Goal: Transaction & Acquisition: Purchase product/service

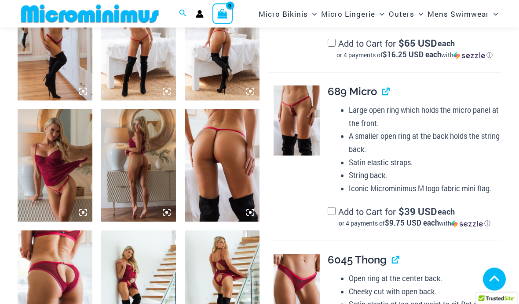
scroll to position [619, 0]
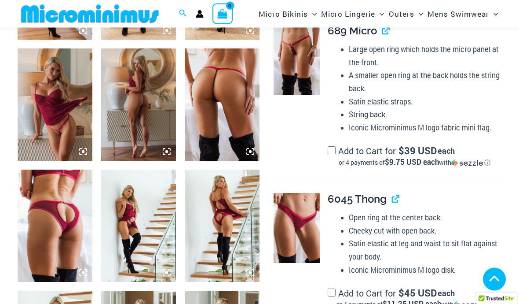
click at [44, 124] on img at bounding box center [55, 105] width 75 height 112
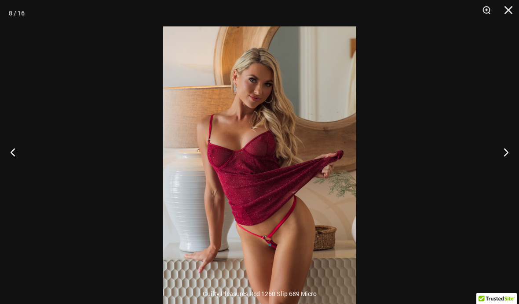
click at [506, 171] on button "Next" at bounding box center [502, 152] width 33 height 44
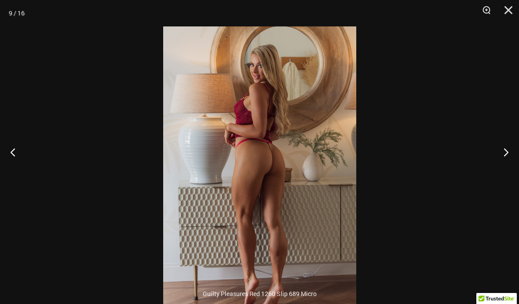
click at [511, 169] on button "Next" at bounding box center [502, 152] width 33 height 44
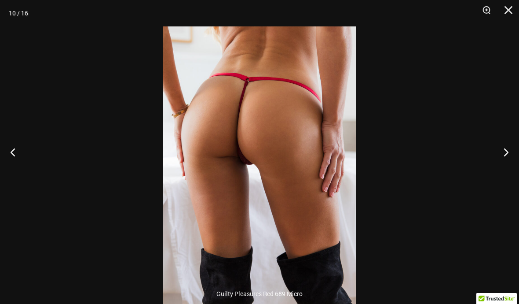
click at [514, 164] on button "Next" at bounding box center [502, 152] width 33 height 44
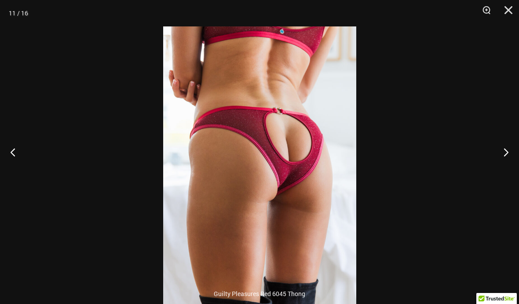
click at [514, 163] on button "Next" at bounding box center [502, 152] width 33 height 44
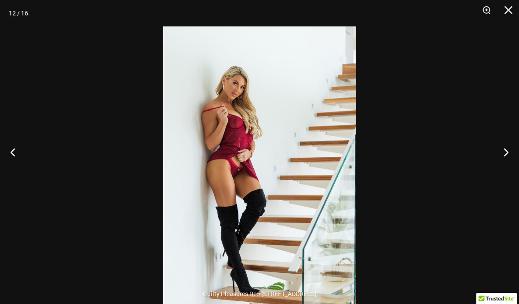
click at [515, 163] on button "Next" at bounding box center [502, 152] width 33 height 44
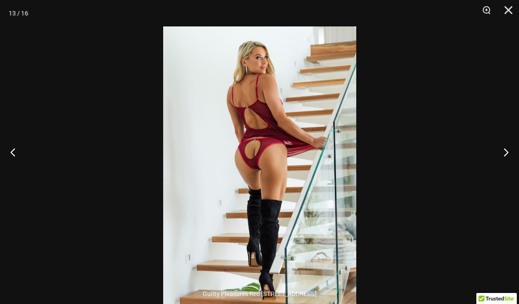
click at [515, 161] on button "Next" at bounding box center [502, 152] width 33 height 44
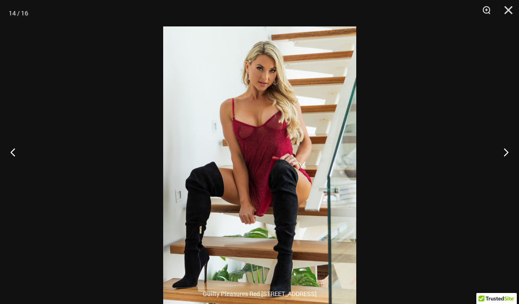
click at [12, 17] on div "14 / 16" at bounding box center [18, 13] width 19 height 13
click at [11, 20] on div at bounding box center [259, 152] width 519 height 304
click at [37, 95] on div at bounding box center [259, 152] width 519 height 304
click at [510, 14] on button "Close" at bounding box center [506, 13] width 22 height 26
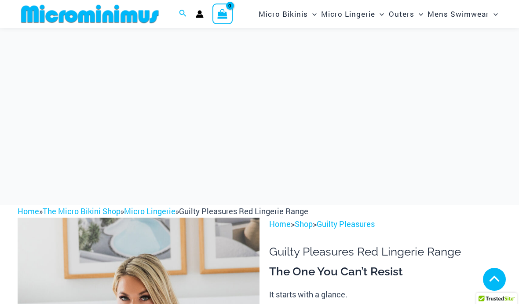
scroll to position [1268, 0]
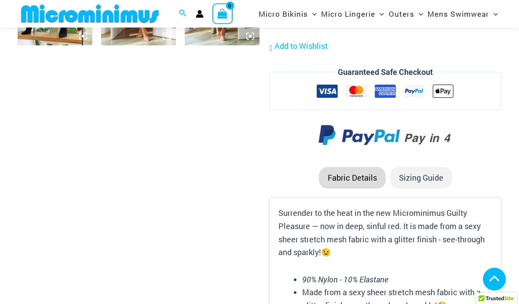
click at [433, 177] on li "Sizing Guide" at bounding box center [421, 178] width 62 height 22
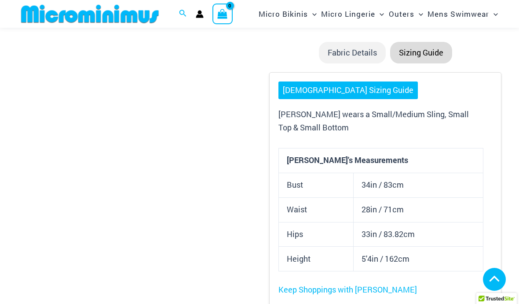
scroll to position [1102, 0]
click at [348, 89] on link "[DEMOGRAPHIC_DATA] Sizing Guide" at bounding box center [347, 90] width 139 height 18
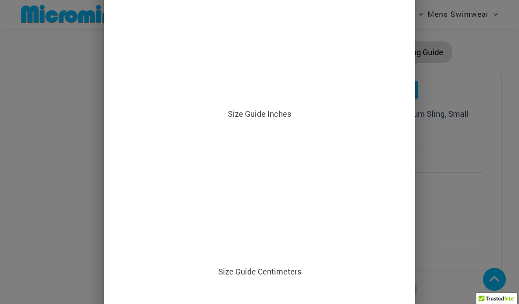
scroll to position [266, 0]
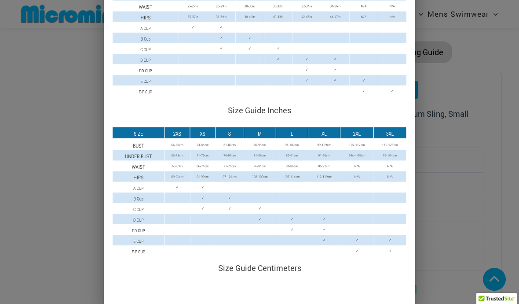
click at [49, 126] on div "Size Guide Size Guide Inches Size Guide Centimeters" at bounding box center [259, 152] width 519 height 304
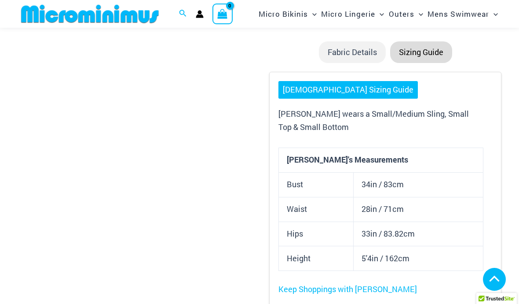
click at [430, 51] on li "Sizing Guide" at bounding box center [421, 52] width 62 height 22
click at [431, 43] on li "Sizing Guide" at bounding box center [421, 52] width 62 height 22
click at [433, 45] on li "Sizing Guide" at bounding box center [421, 52] width 62 height 22
click at [430, 50] on li "Sizing Guide" at bounding box center [421, 52] width 62 height 22
click at [435, 48] on li "Sizing Guide" at bounding box center [421, 52] width 62 height 22
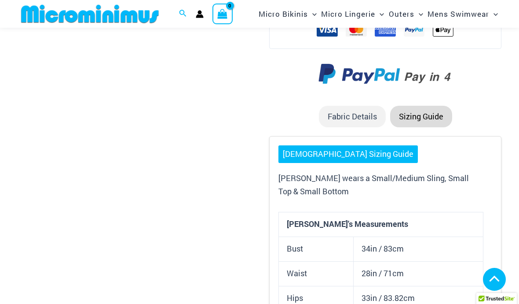
scroll to position [1020, 0]
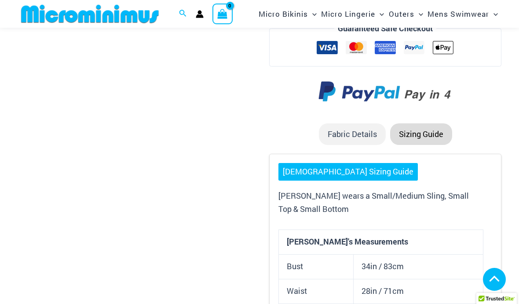
click at [423, 125] on li "Sizing Guide" at bounding box center [421, 134] width 62 height 22
click at [471, 102] on div at bounding box center [385, 92] width 232 height 36
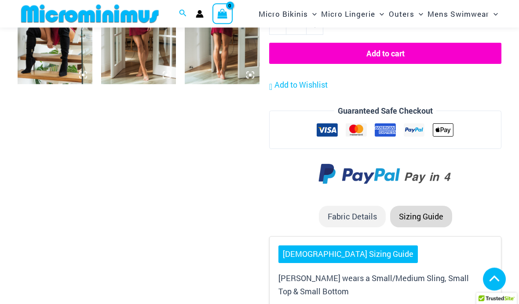
scroll to position [911, 0]
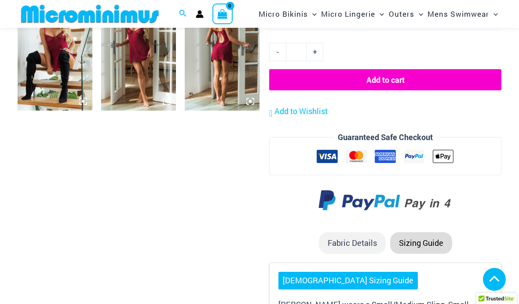
click at [357, 240] on li "Fabric Details" at bounding box center [352, 243] width 67 height 22
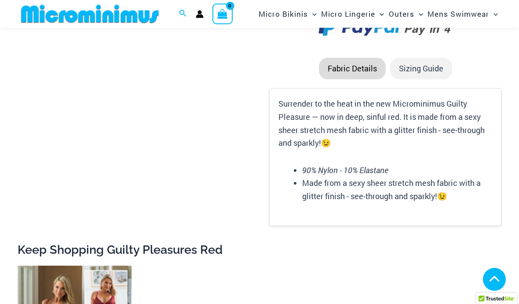
scroll to position [1061, 0]
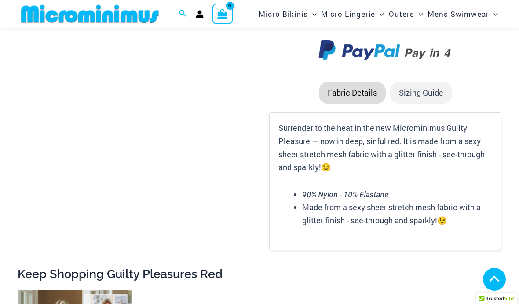
click at [429, 88] on li "Sizing Guide" at bounding box center [421, 93] width 62 height 22
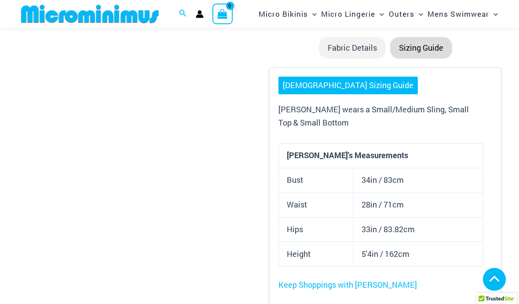
scroll to position [1109, 0]
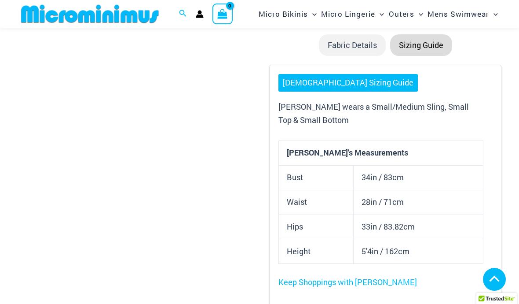
click at [324, 80] on link "[DEMOGRAPHIC_DATA] Sizing Guide" at bounding box center [347, 83] width 139 height 18
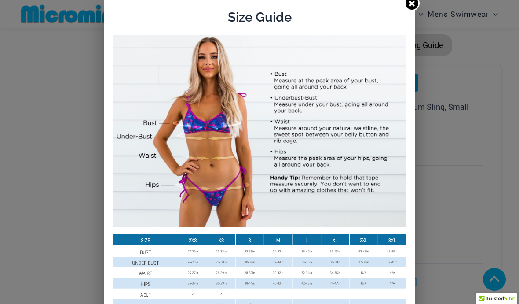
scroll to position [0, 0]
click at [412, 4] on icon at bounding box center [412, 3] width 6 height 6
